Goal: Ask a question

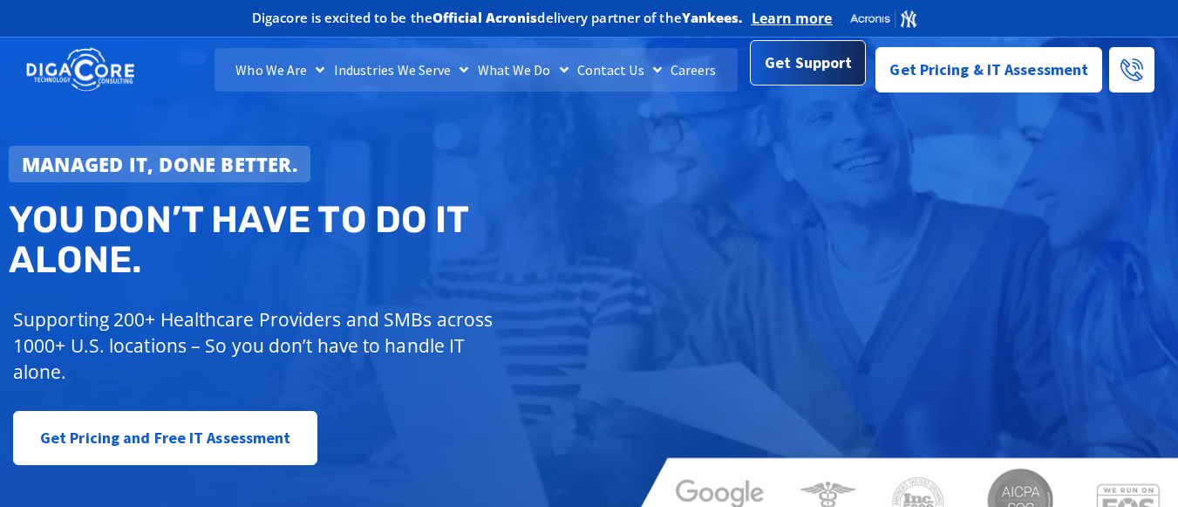
click at [806, 67] on span "Get Support" at bounding box center [808, 62] width 87 height 35
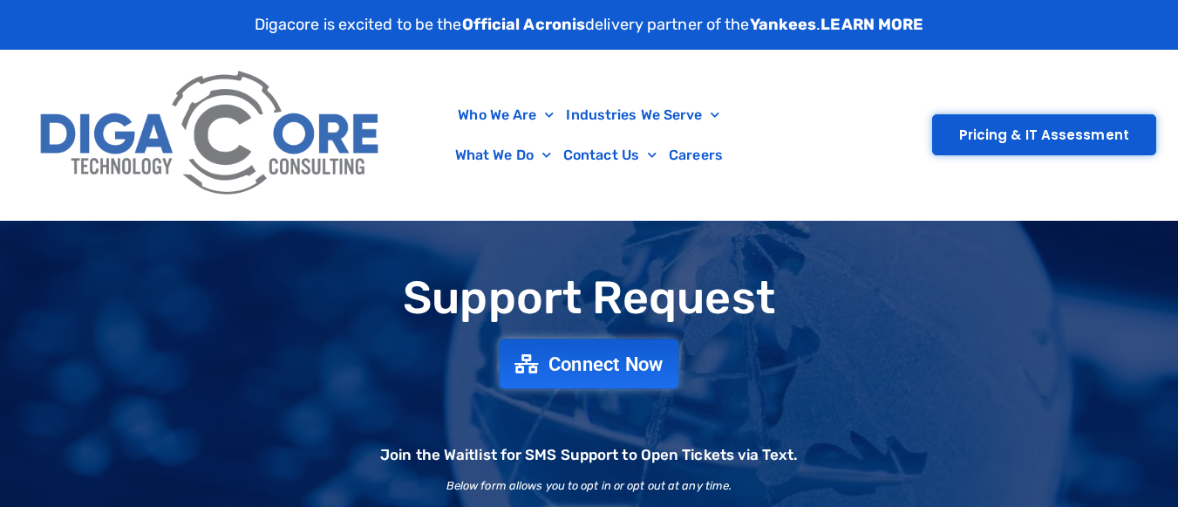
click at [604, 346] on link "Connect Now" at bounding box center [590, 363] width 180 height 50
